Goal: Task Accomplishment & Management: Use online tool/utility

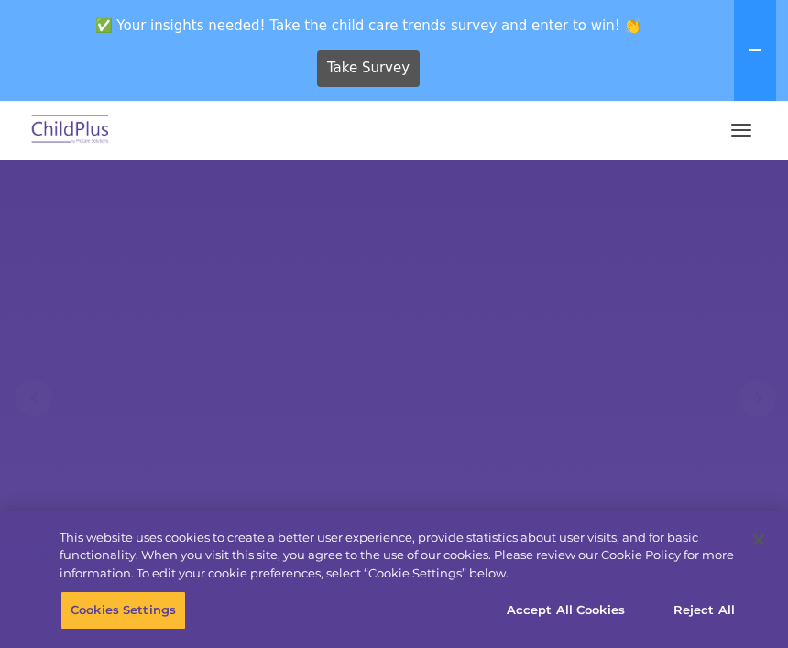
select select "MEDIUM"
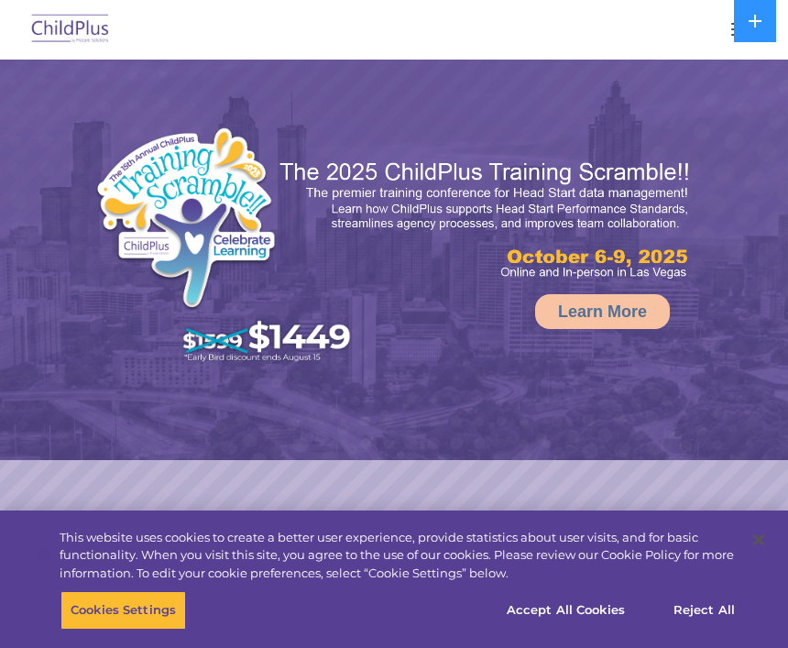
select select "MEDIUM"
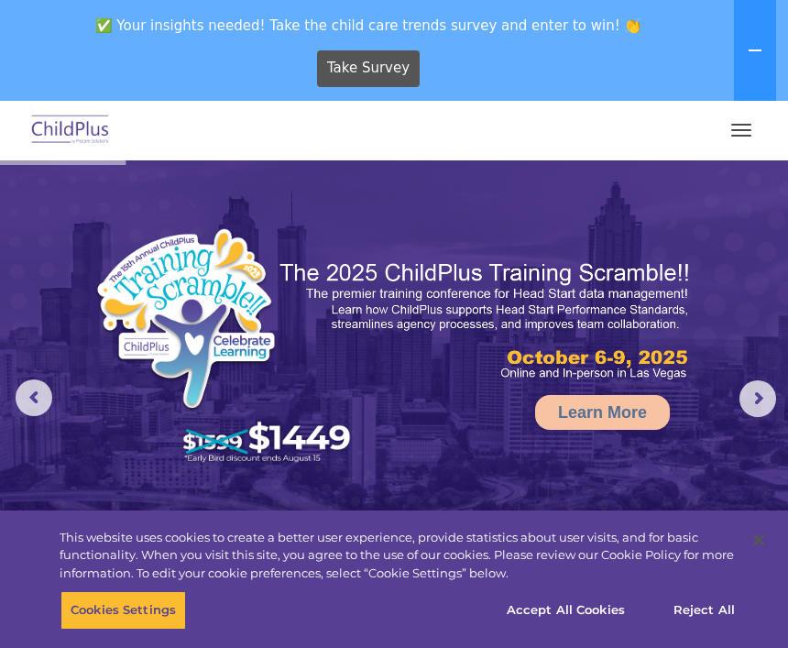
click at [737, 133] on button "button" at bounding box center [741, 129] width 38 height 29
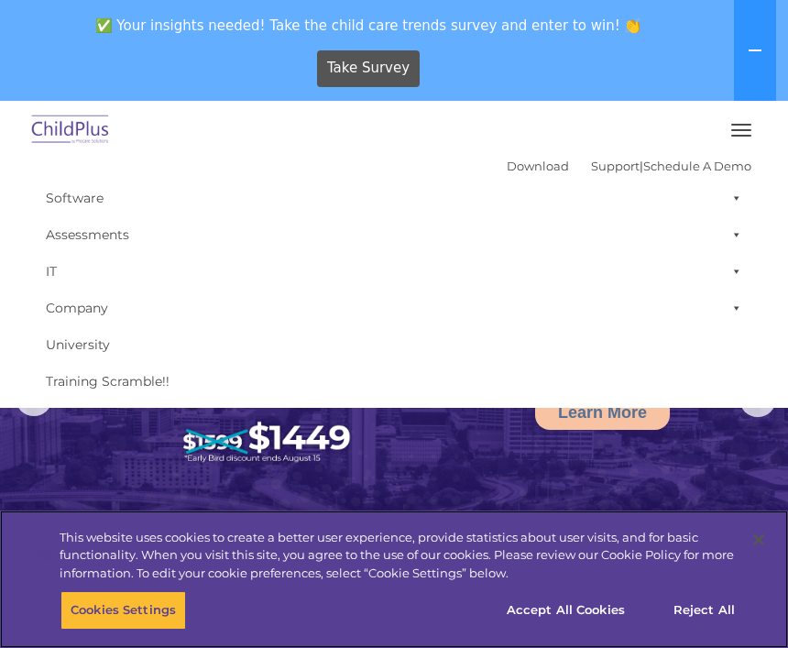
click at [343, 549] on div "This website uses cookies to create a better user experience, provide statistic…" at bounding box center [397, 555] width 674 height 54
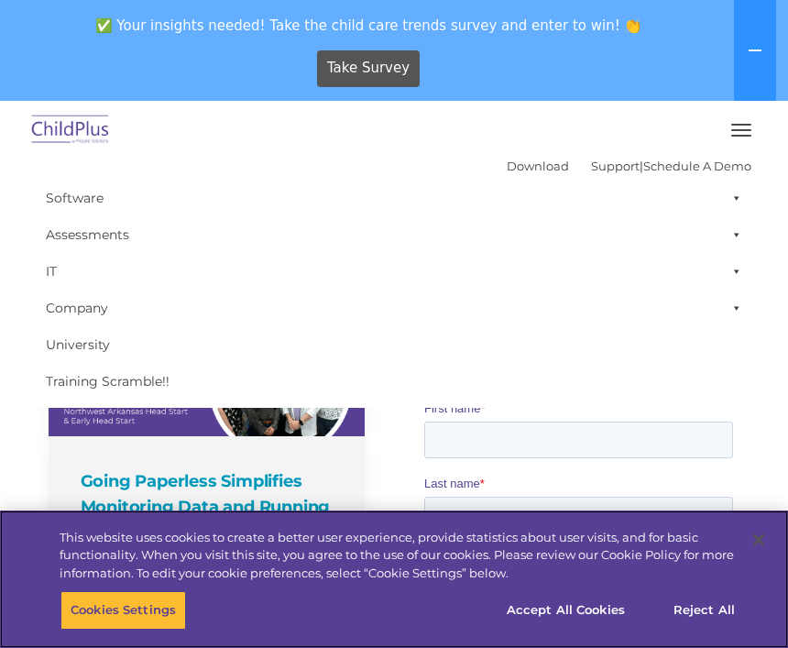
scroll to position [1029, 0]
